Goal: Transaction & Acquisition: Purchase product/service

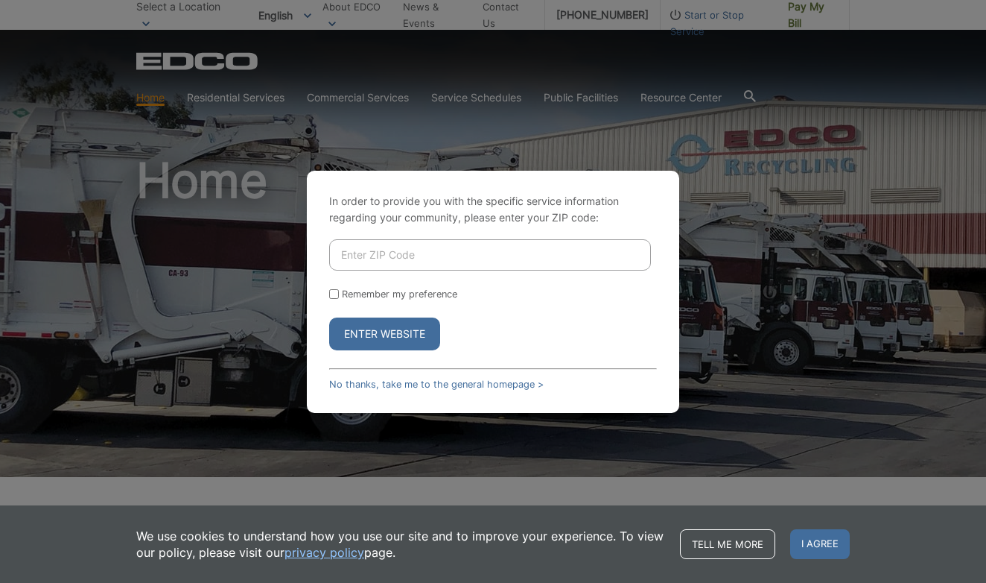
click at [416, 254] on input "Enter ZIP Code" at bounding box center [490, 254] width 322 height 31
type input "92019"
click at [332, 293] on input "Remember my preference" at bounding box center [334, 294] width 10 height 10
checkbox input "true"
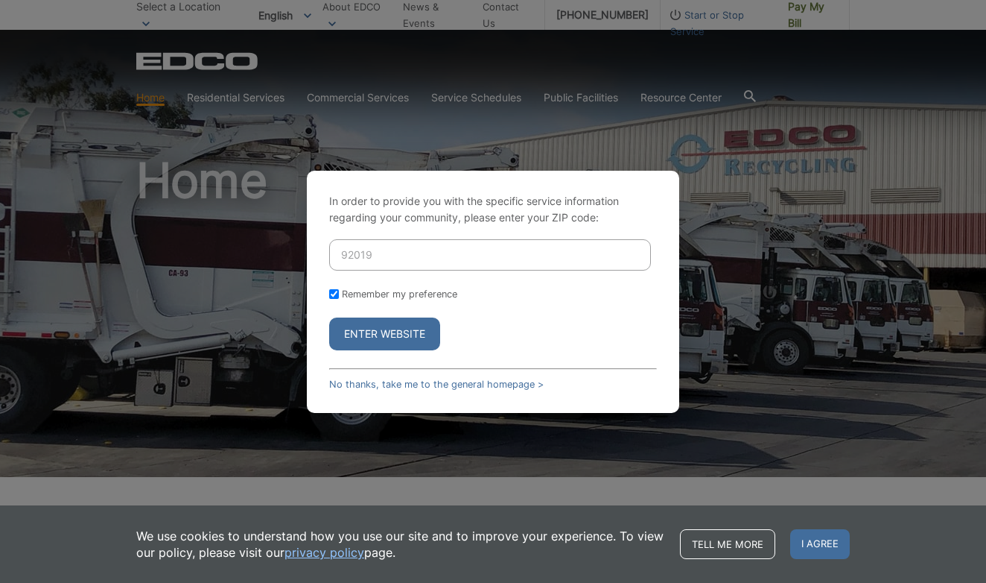
click at [365, 332] on button "Enter Website" at bounding box center [384, 333] width 111 height 33
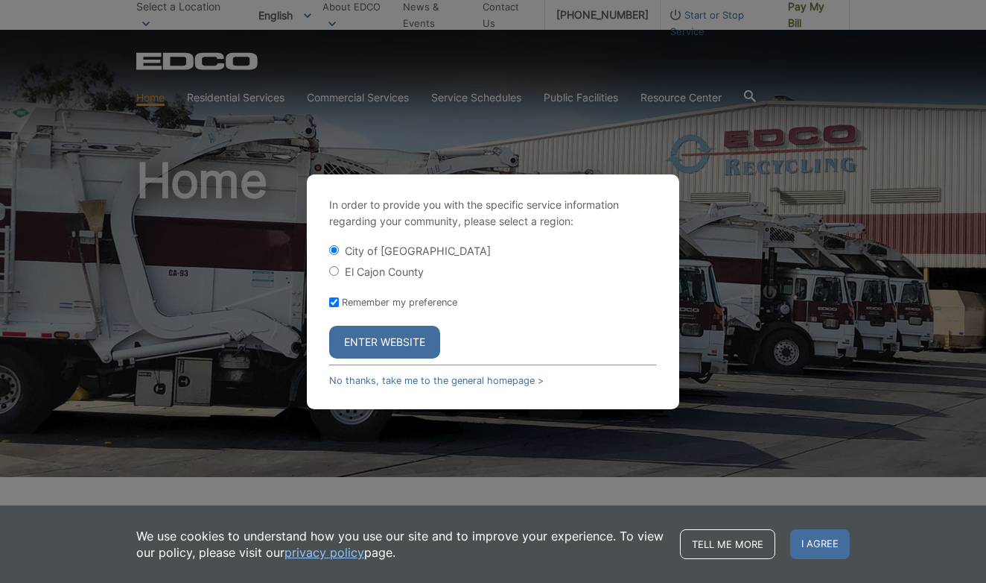
click at [387, 337] on button "Enter Website" at bounding box center [384, 342] width 111 height 33
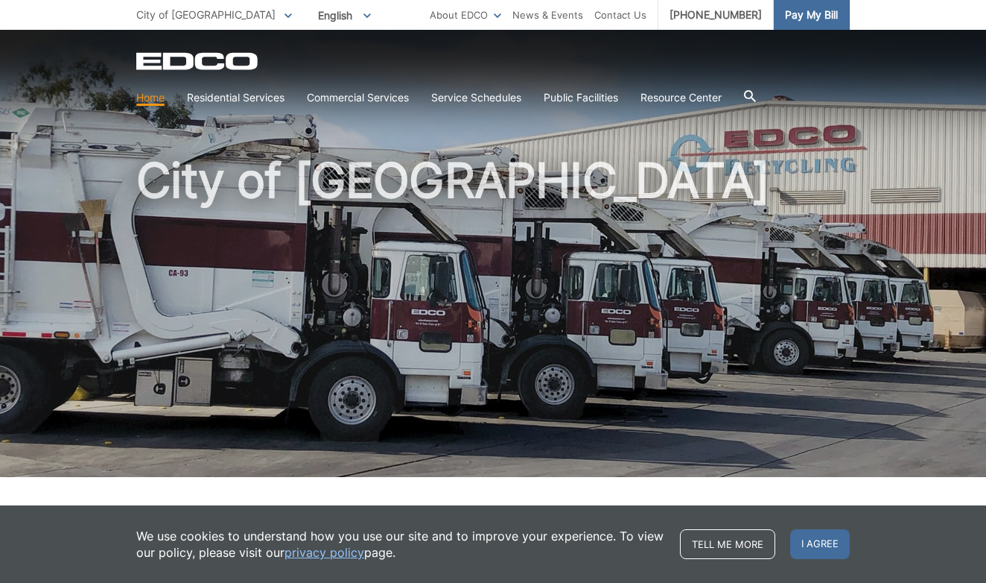
click at [809, 10] on span "Pay My Bill" at bounding box center [811, 15] width 53 height 16
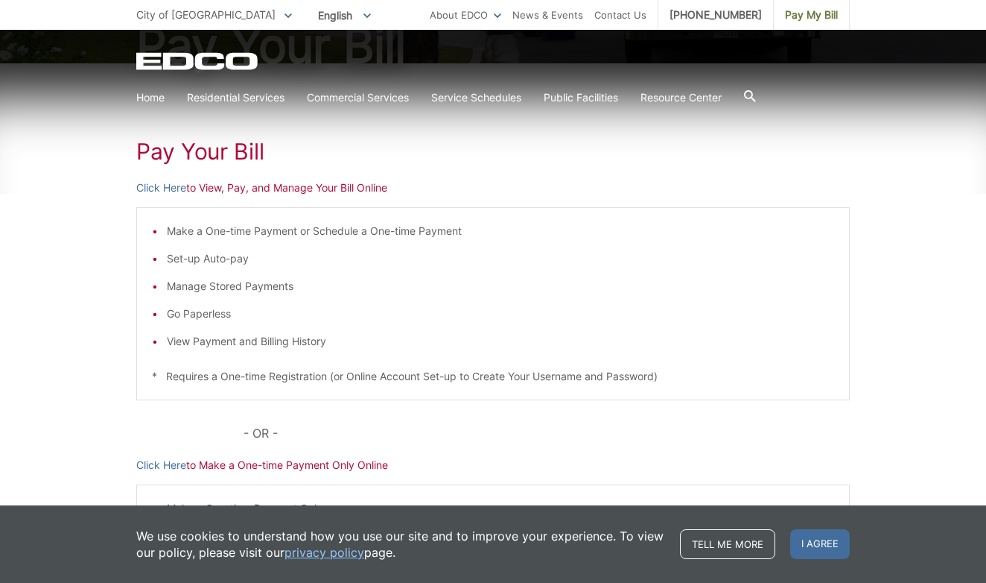
scroll to position [194, 0]
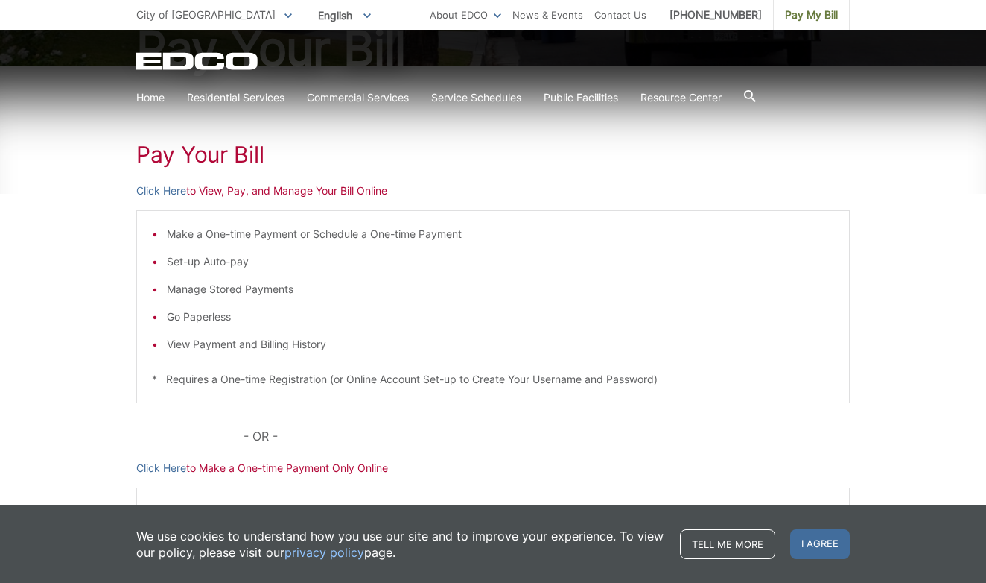
click at [209, 194] on p "Click Here to View, Pay, and Manage Your Bill Online" at bounding box center [493, 191] width 714 height 16
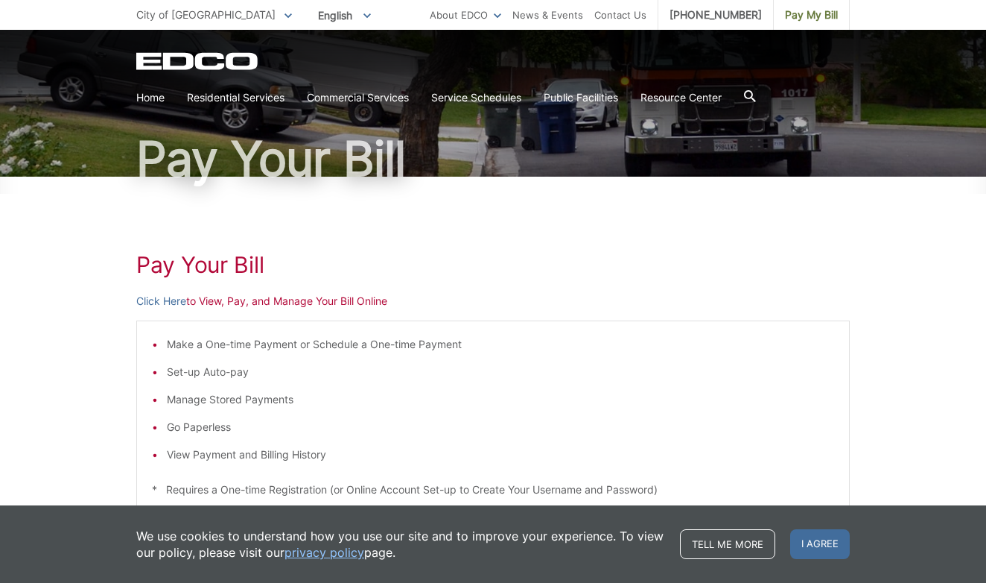
scroll to position [84, 0]
click at [223, 305] on p "Click Here to View, Pay, and Manage Your Bill Online" at bounding box center [493, 301] width 714 height 16
click at [158, 299] on link "Click Here" at bounding box center [161, 301] width 50 height 16
click at [158, 303] on link "Click Here" at bounding box center [161, 301] width 50 height 16
